Goal: Download file/media

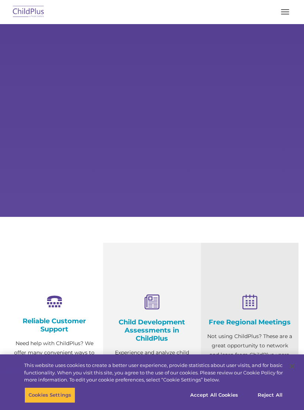
select select "MEDIUM"
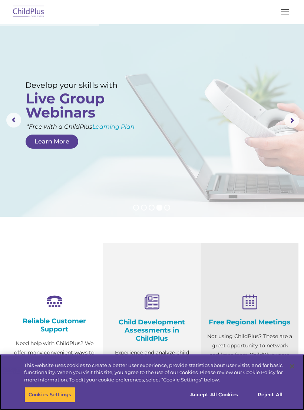
click at [223, 395] on button "Accept All Cookies" at bounding box center [214, 395] width 56 height 16
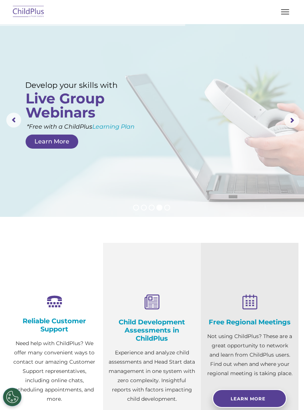
click at [285, 16] on button "button" at bounding box center [286, 12] width 16 height 12
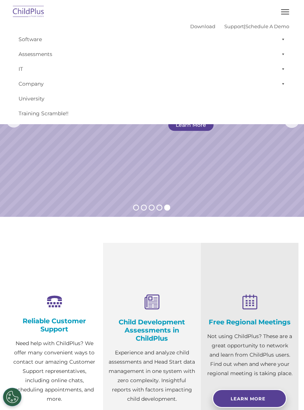
click at [258, 183] on rs-slide "Simplify the day-to-day challenges of Head Start operations with outstanding so…" at bounding box center [152, 120] width 304 height 193
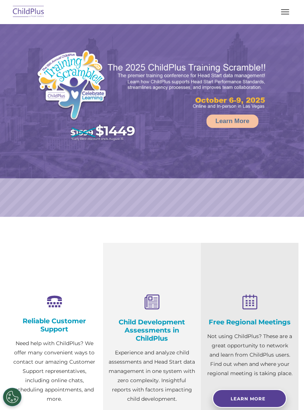
select select "MEDIUM"
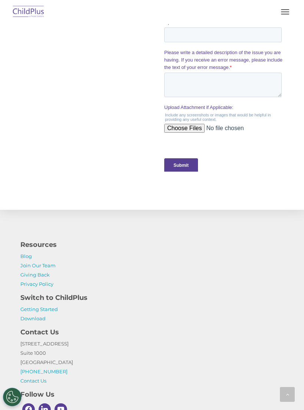
scroll to position [801, 0]
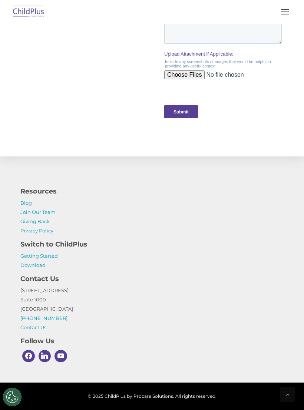
click at [35, 265] on link "Download" at bounding box center [32, 265] width 25 height 6
